Goal: Navigation & Orientation: Understand site structure

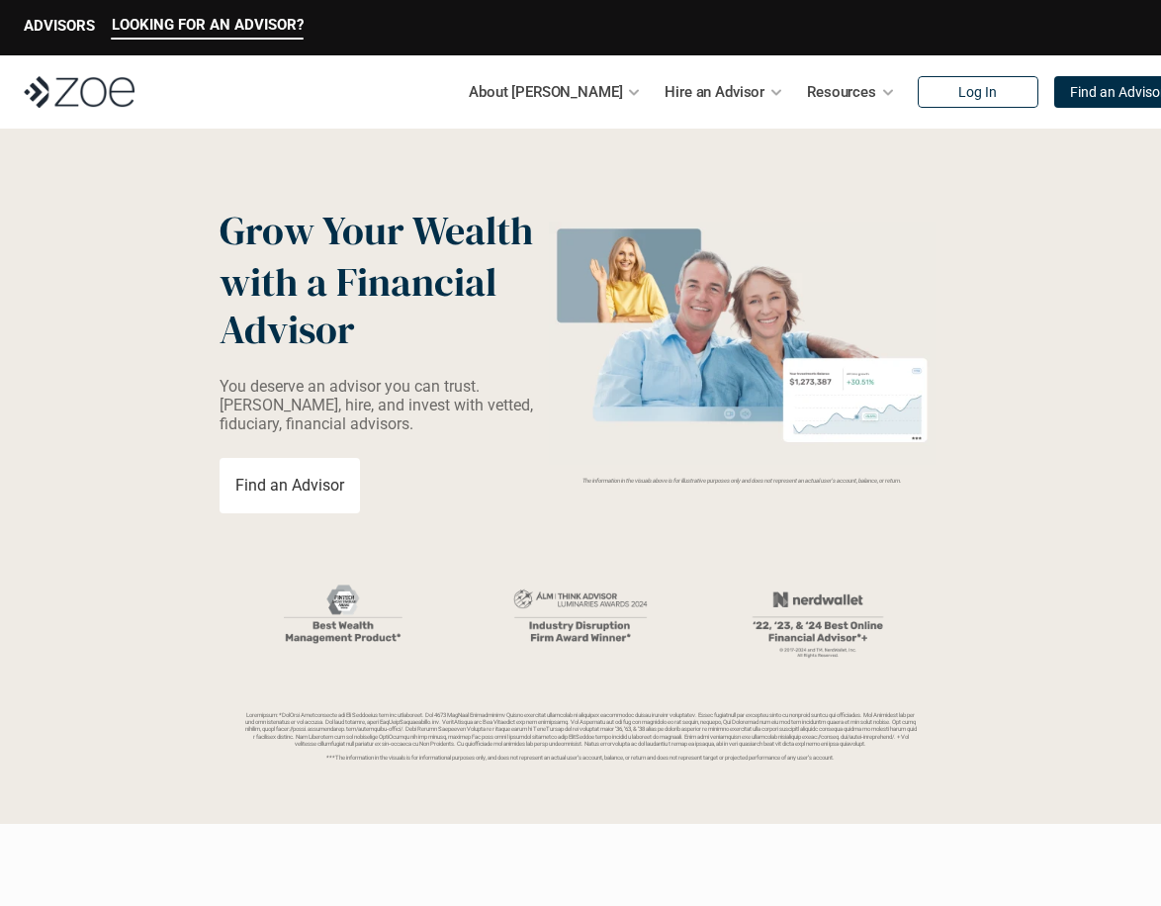
click at [577, 93] on p "About [PERSON_NAME]" at bounding box center [545, 92] width 153 height 30
click at [627, 95] on div at bounding box center [634, 92] width 14 height 14
click at [556, 90] on p "About [PERSON_NAME]" at bounding box center [545, 92] width 153 height 30
click at [554, 92] on p "About [PERSON_NAME]" at bounding box center [545, 92] width 153 height 30
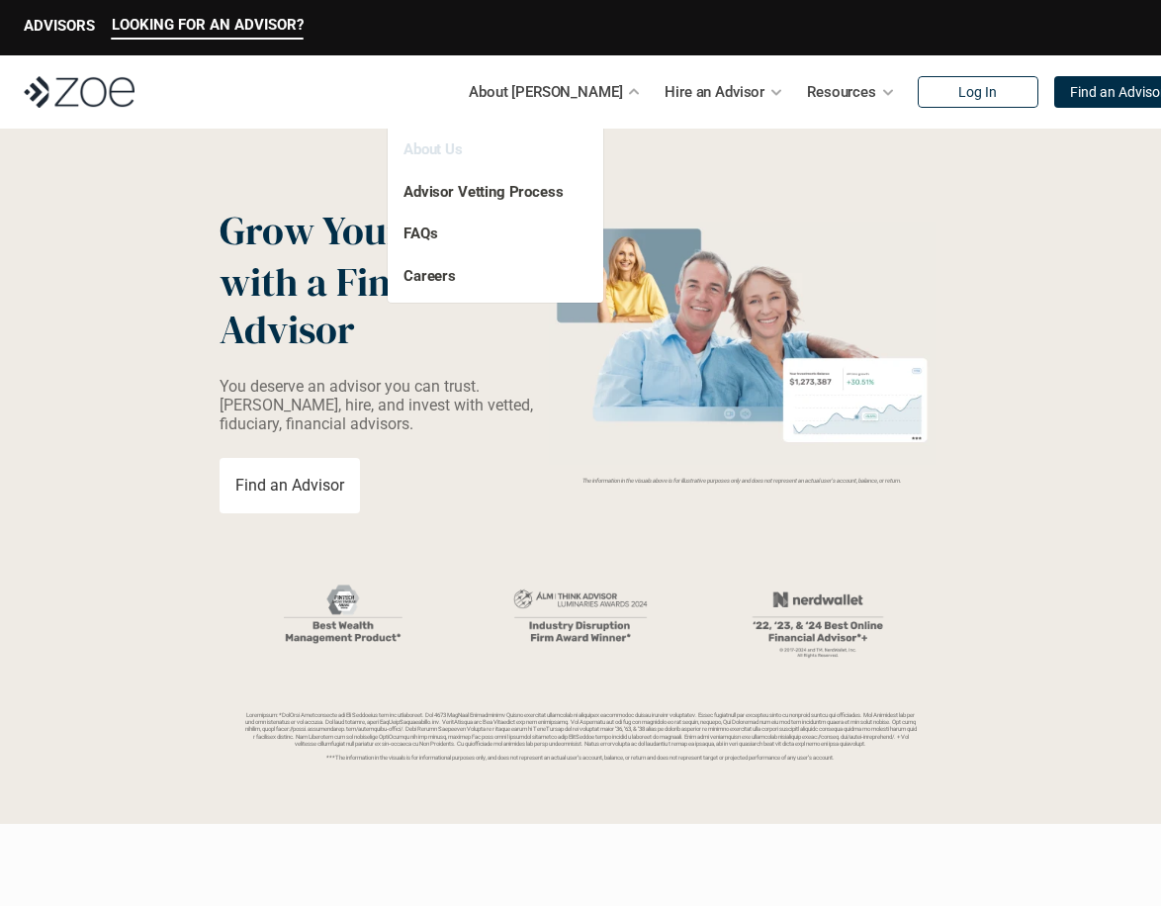
click at [453, 147] on link "About Us" at bounding box center [432, 149] width 59 height 18
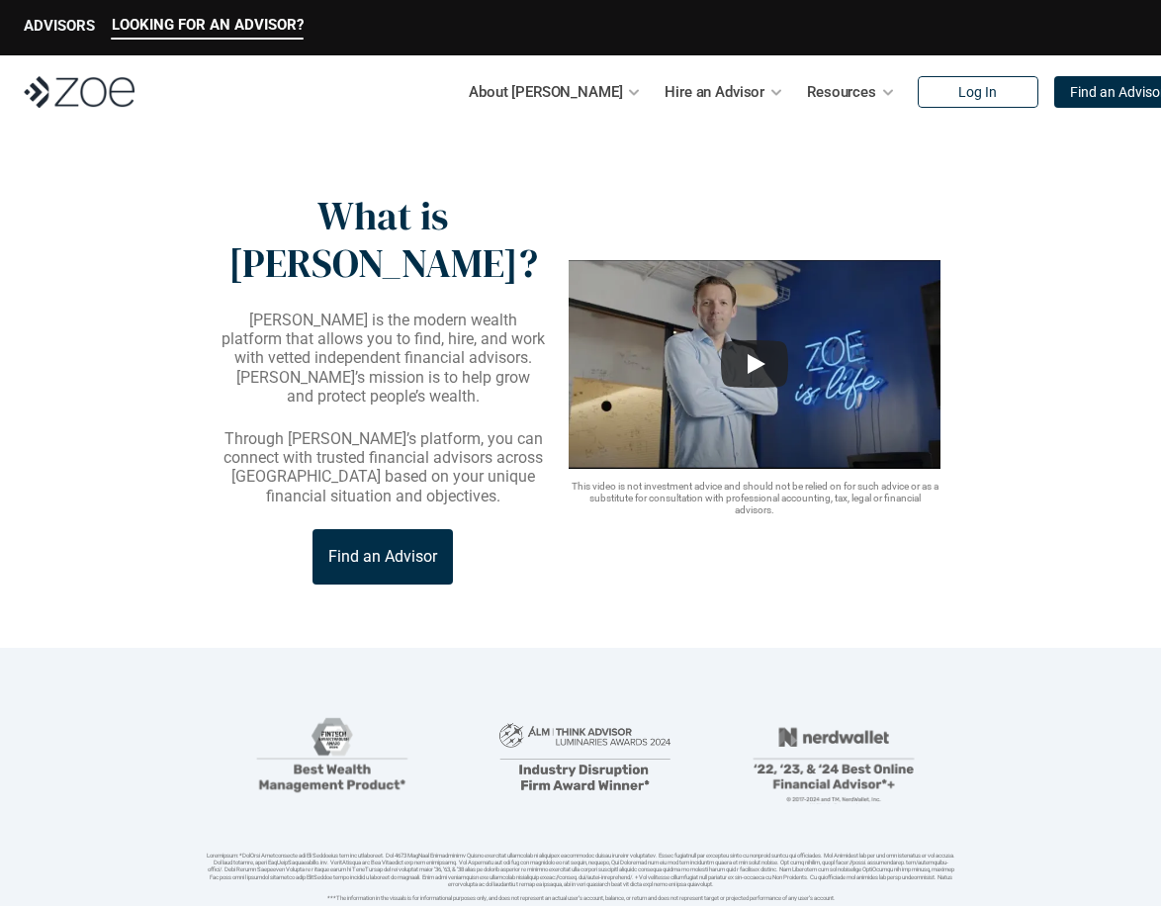
click at [58, 27] on p "ADVISORS" at bounding box center [59, 26] width 71 height 18
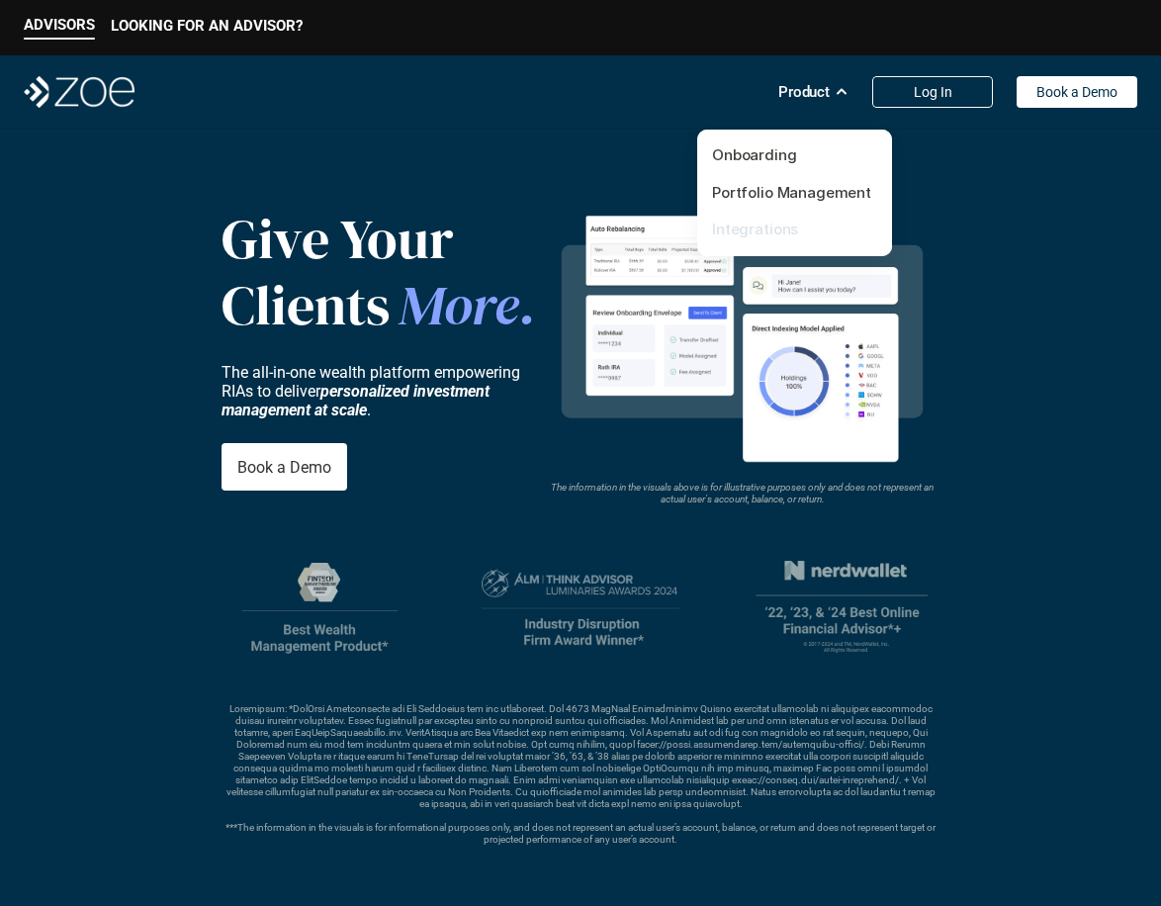
click at [758, 237] on link "Integrations" at bounding box center [755, 228] width 86 height 19
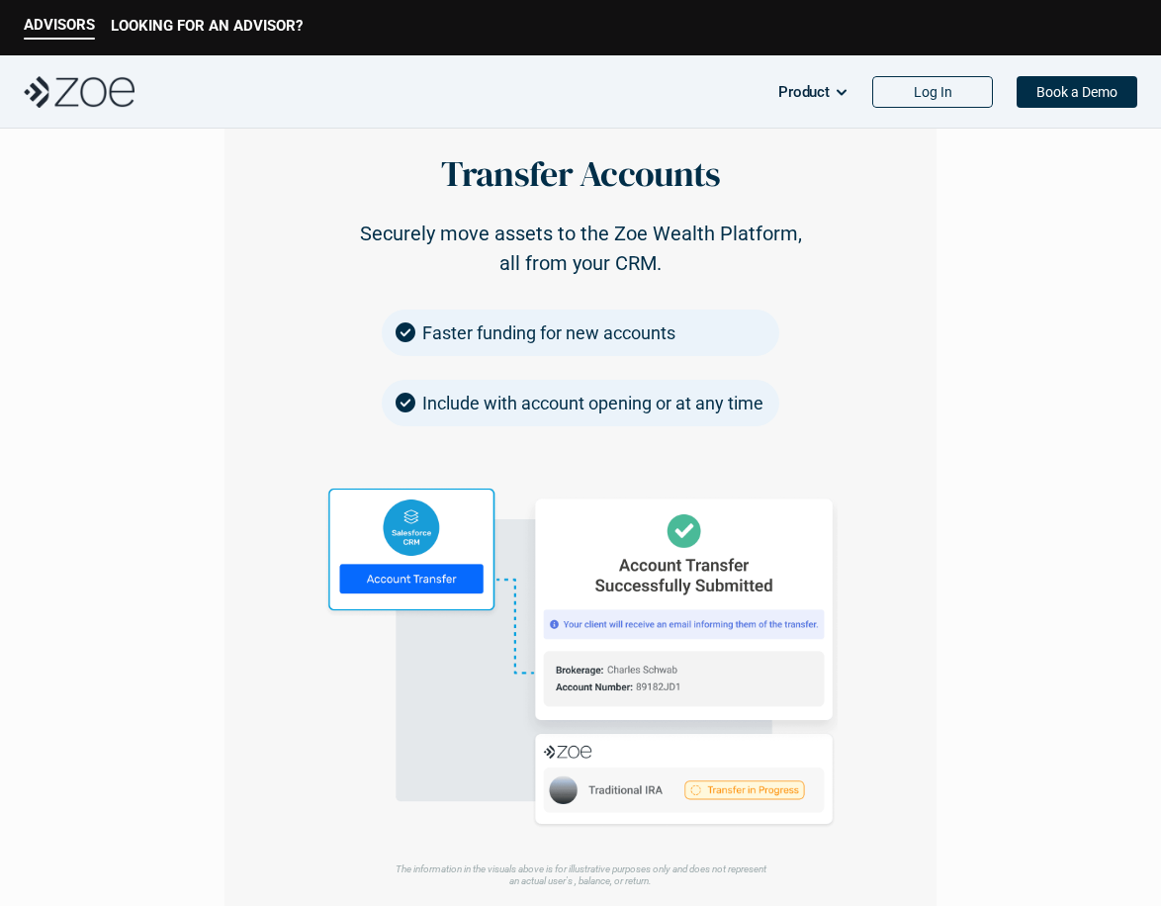
scroll to position [2768, 0]
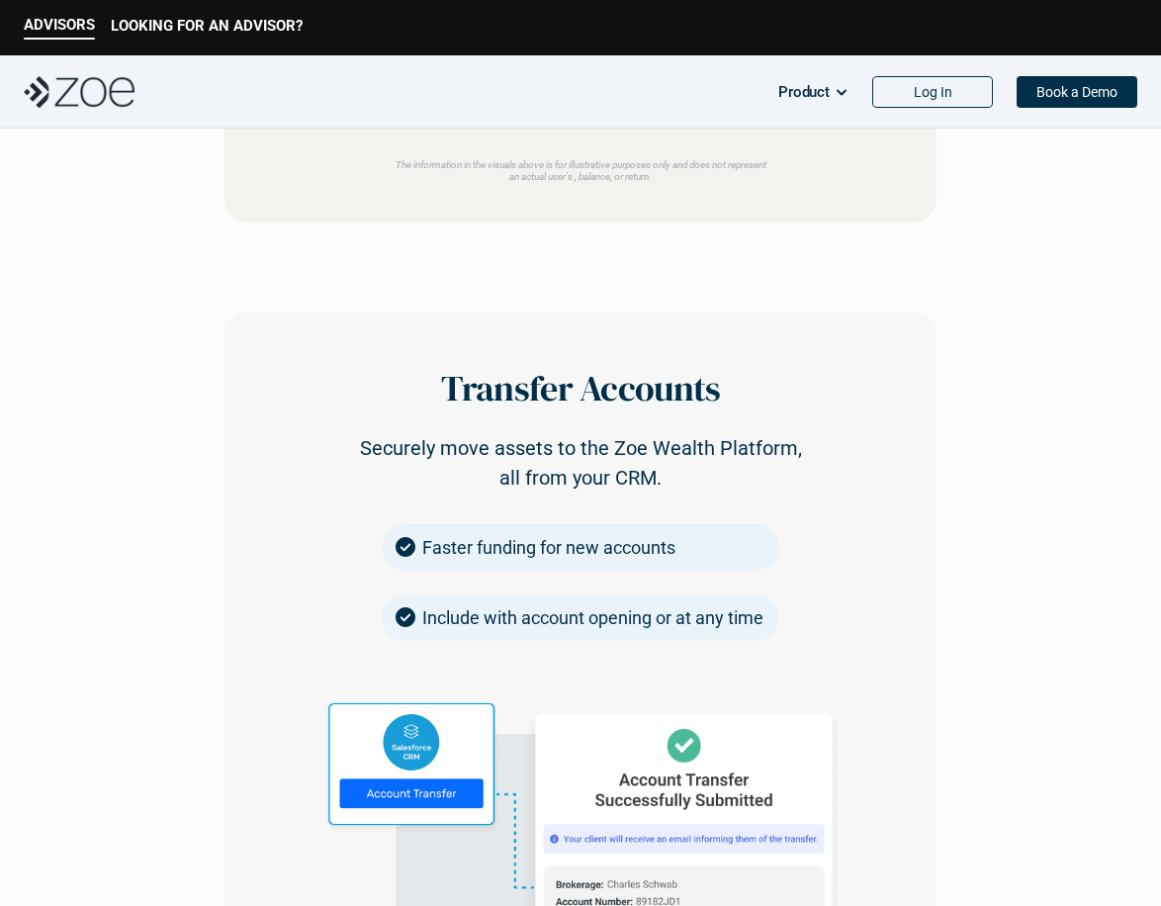
drag, startPoint x: 990, startPoint y: 254, endPoint x: 1079, endPoint y: 263, distance: 90.4
